Goal: Task Accomplishment & Management: Use online tool/utility

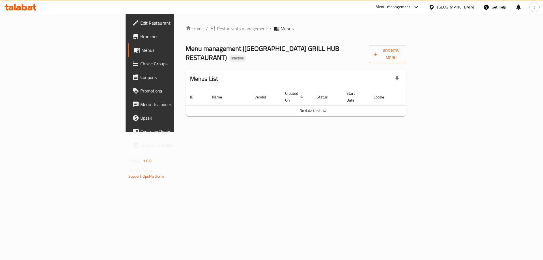
click at [140, 37] on span "Branches" at bounding box center [176, 36] width 72 height 7
click at [402, 52] on span "Add New Menu" at bounding box center [387, 54] width 28 height 14
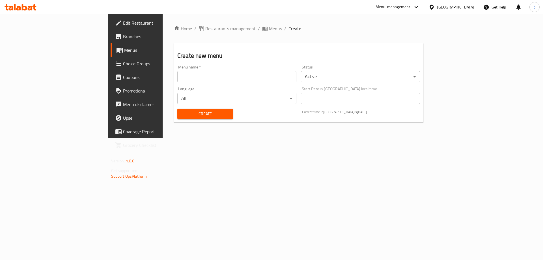
click at [222, 72] on input "text" at bounding box center [236, 76] width 119 height 11
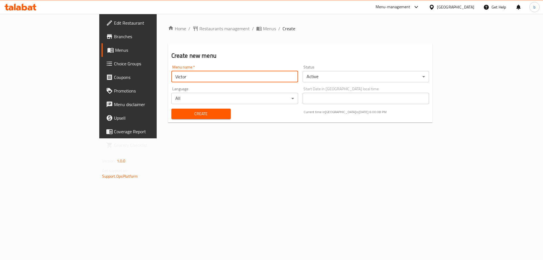
type input "Victor"
click at [171, 109] on button "Create" at bounding box center [200, 114] width 59 height 10
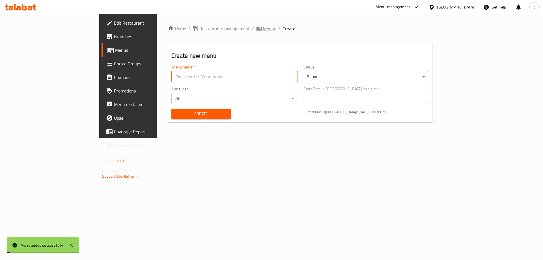
click at [263, 27] on span "Menus" at bounding box center [269, 28] width 13 height 7
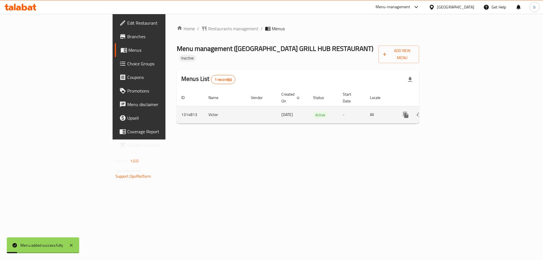
click at [450, 111] on icon "enhanced table" at bounding box center [446, 114] width 7 height 7
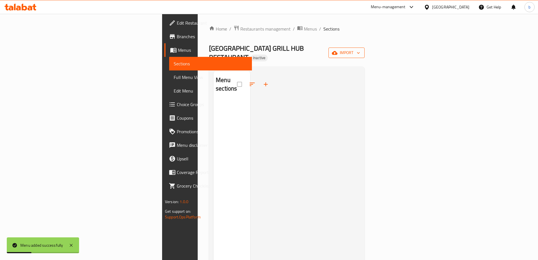
click at [360, 49] on span "import" at bounding box center [346, 52] width 27 height 7
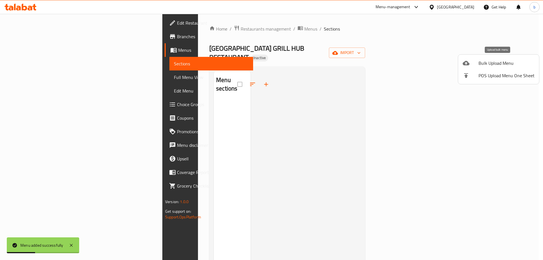
click at [476, 66] on div at bounding box center [470, 63] width 16 height 7
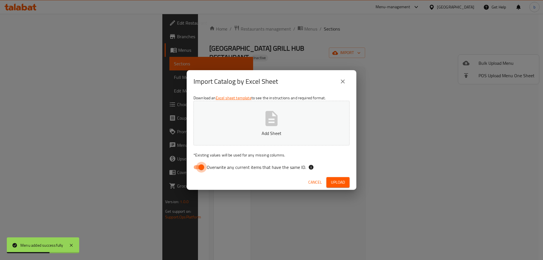
click at [200, 165] on input "Overwrite any current items that have the same ID." at bounding box center [201, 167] width 32 height 11
checkbox input "false"
click at [275, 121] on icon "button" at bounding box center [271, 118] width 12 height 15
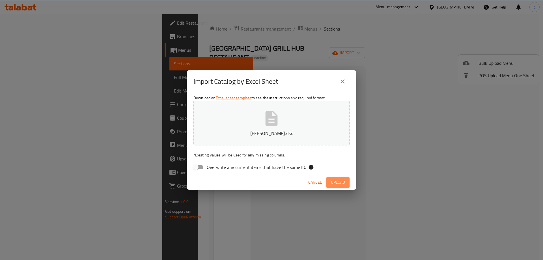
click at [340, 182] on span "Upload" at bounding box center [338, 182] width 14 height 7
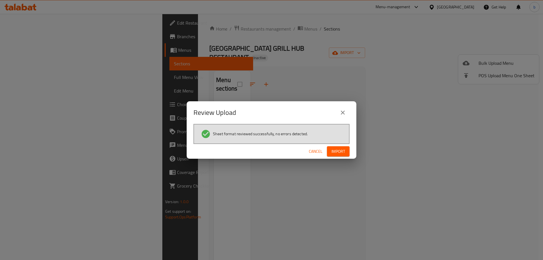
click at [344, 154] on span "Import" at bounding box center [338, 151] width 14 height 7
